Goal: Entertainment & Leisure: Consume media (video, audio)

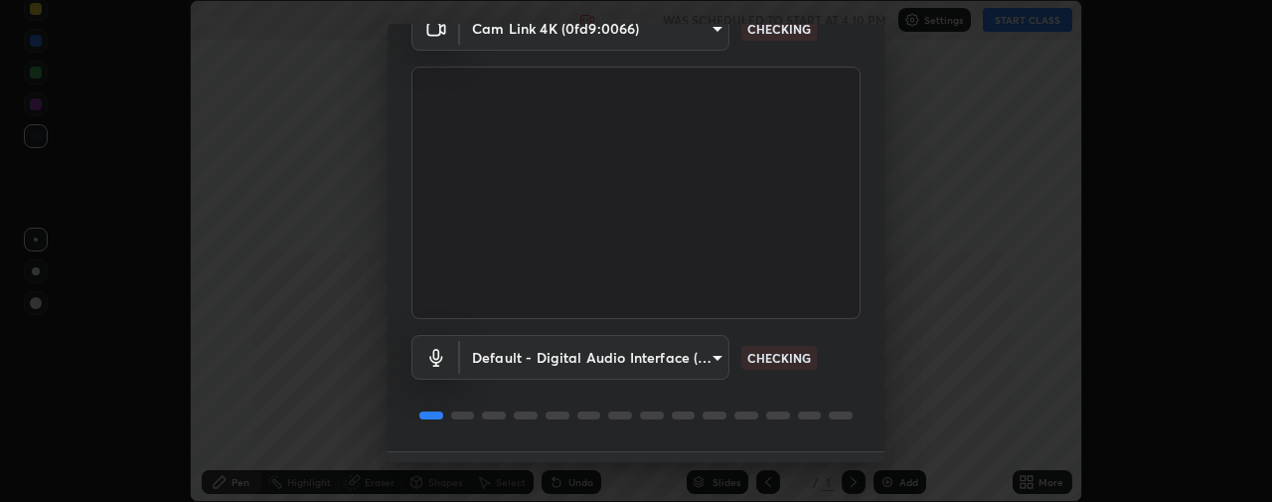
scroll to position [150, 0]
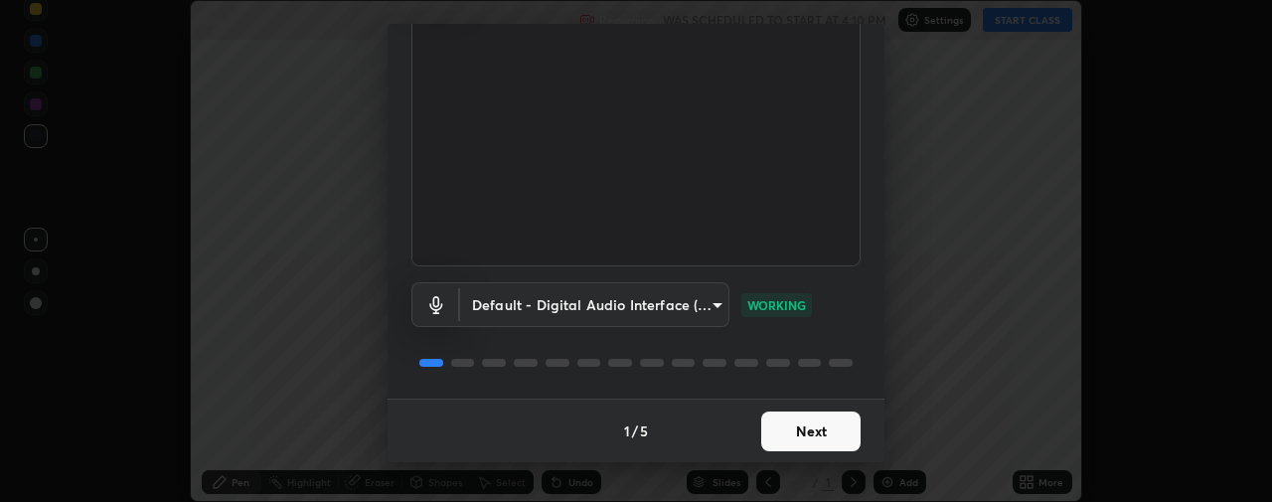
click at [800, 428] on button "Next" at bounding box center [810, 431] width 99 height 40
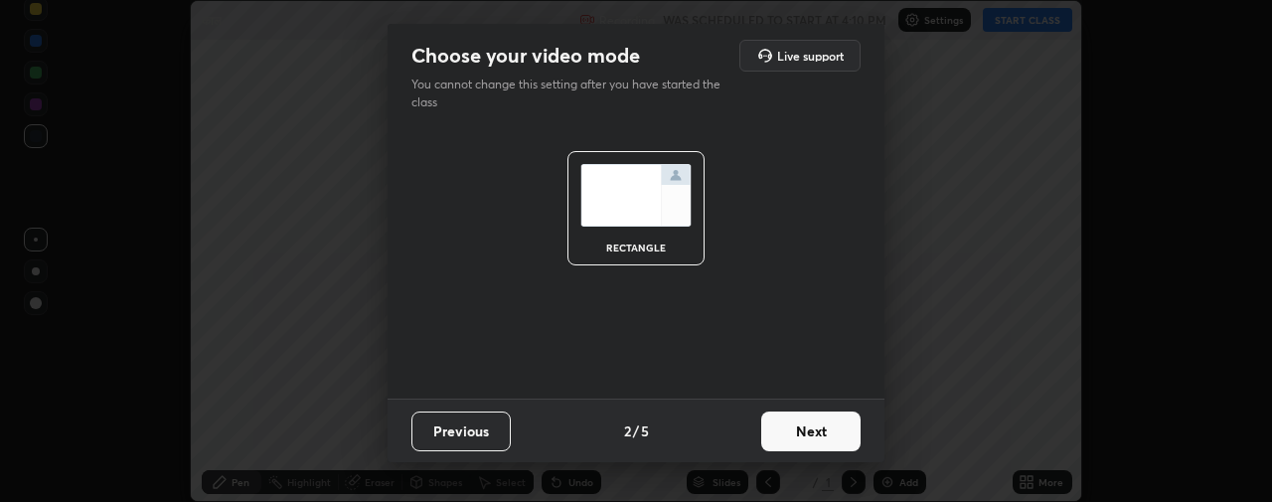
click at [828, 417] on button "Next" at bounding box center [810, 431] width 99 height 40
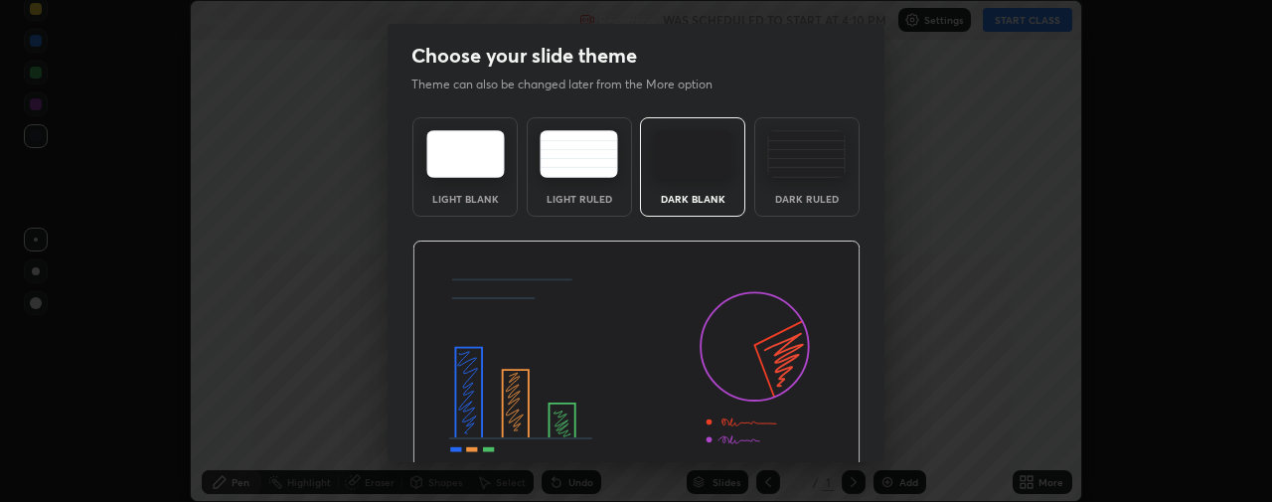
scroll to position [94, 0]
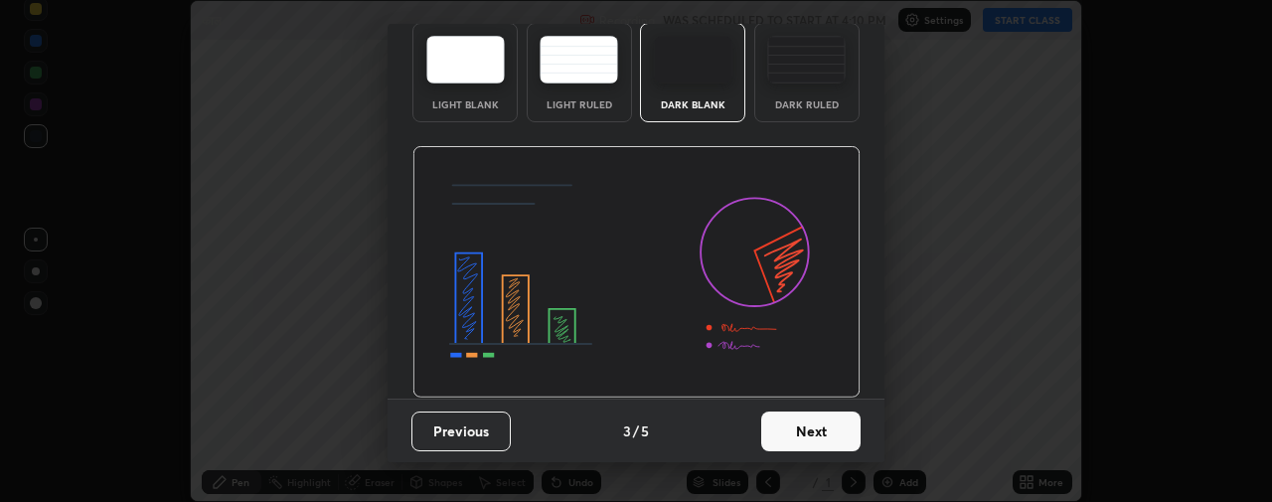
click at [800, 428] on button "Next" at bounding box center [810, 431] width 99 height 40
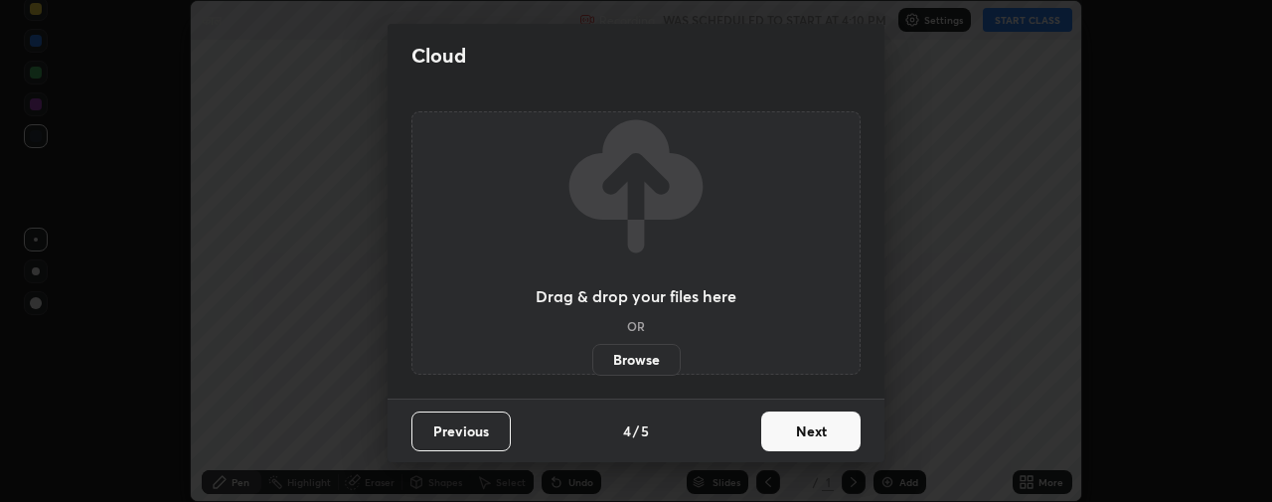
scroll to position [0, 0]
click at [805, 430] on button "Next" at bounding box center [810, 431] width 99 height 40
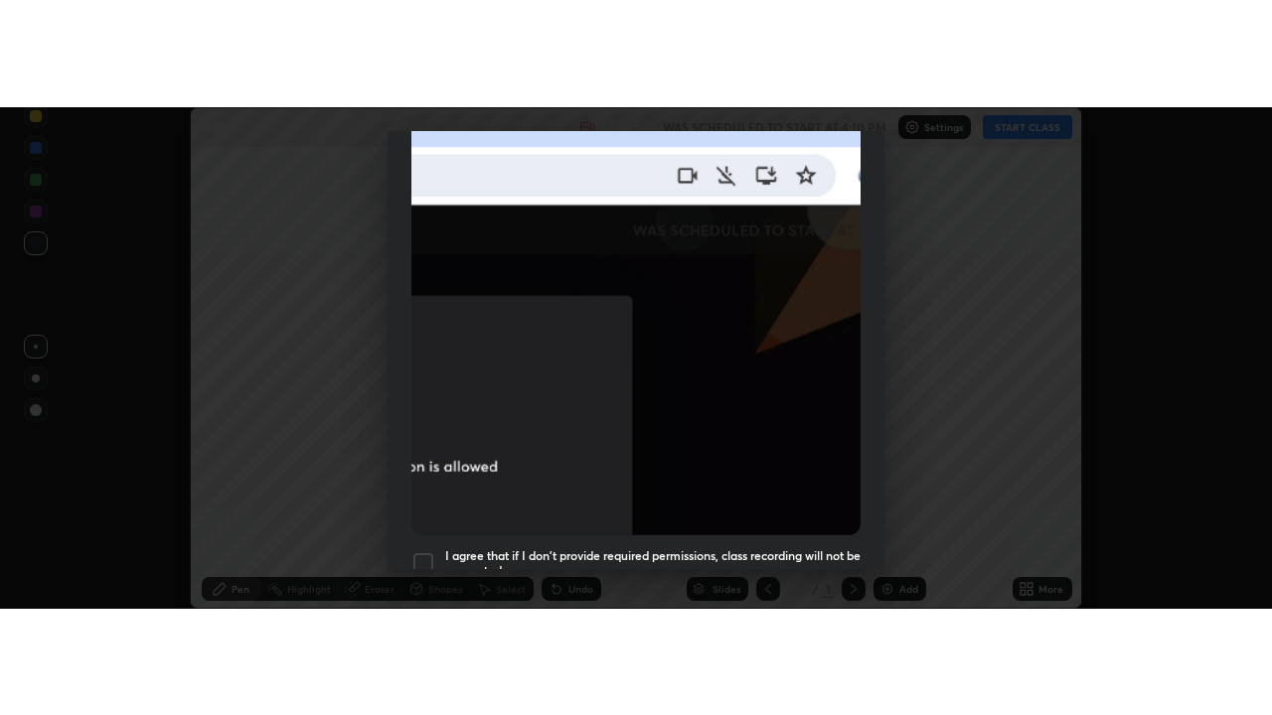
scroll to position [555, 0]
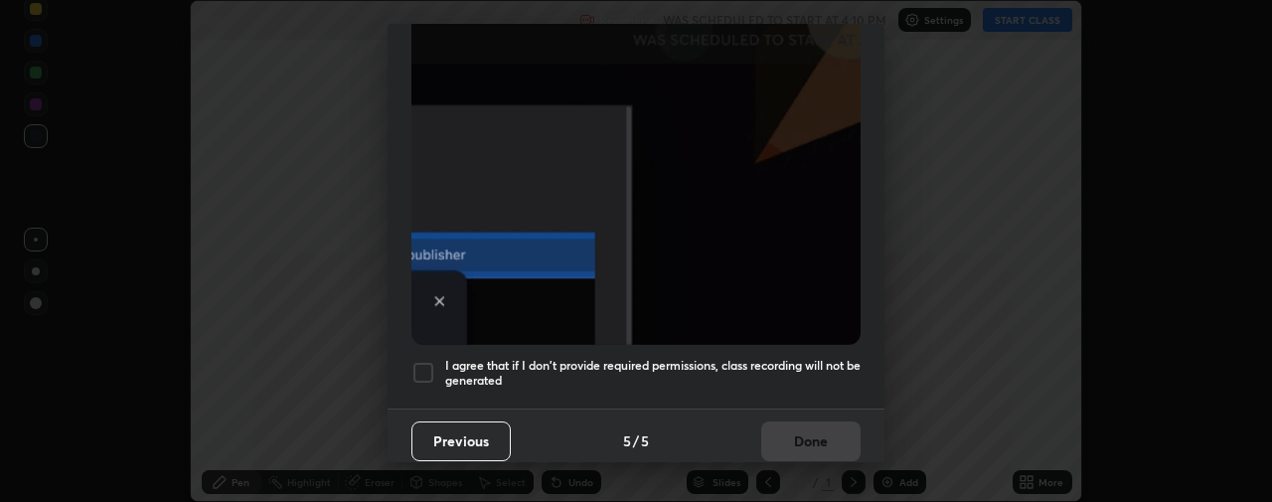
click at [426, 365] on div at bounding box center [423, 373] width 24 height 24
click at [799, 434] on button "Done" at bounding box center [810, 441] width 99 height 40
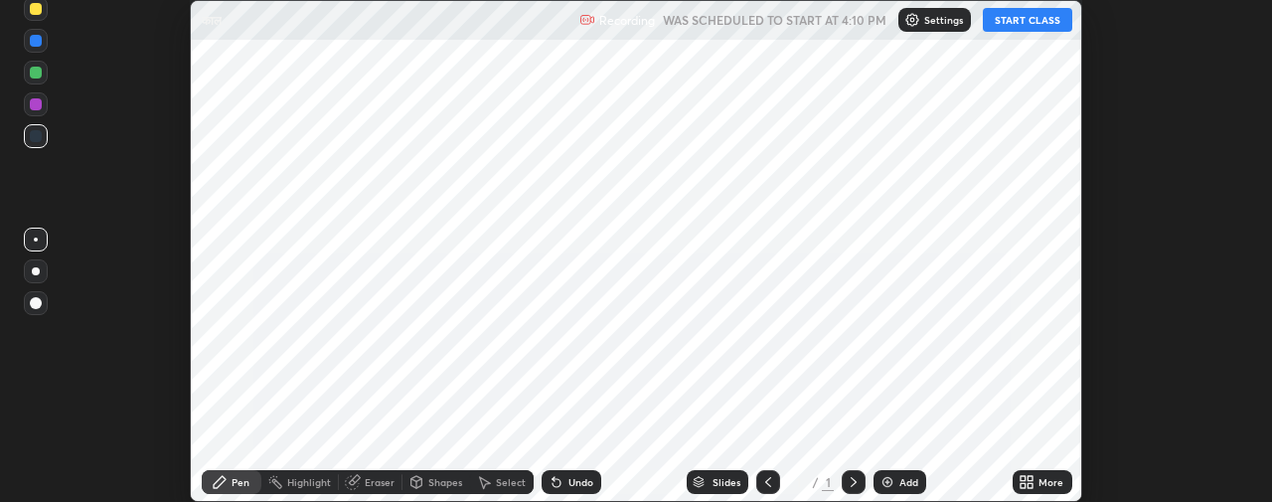
click at [1037, 11] on button "START CLASS" at bounding box center [1027, 20] width 89 height 24
click at [1030, 478] on icon at bounding box center [1030, 478] width 5 height 5
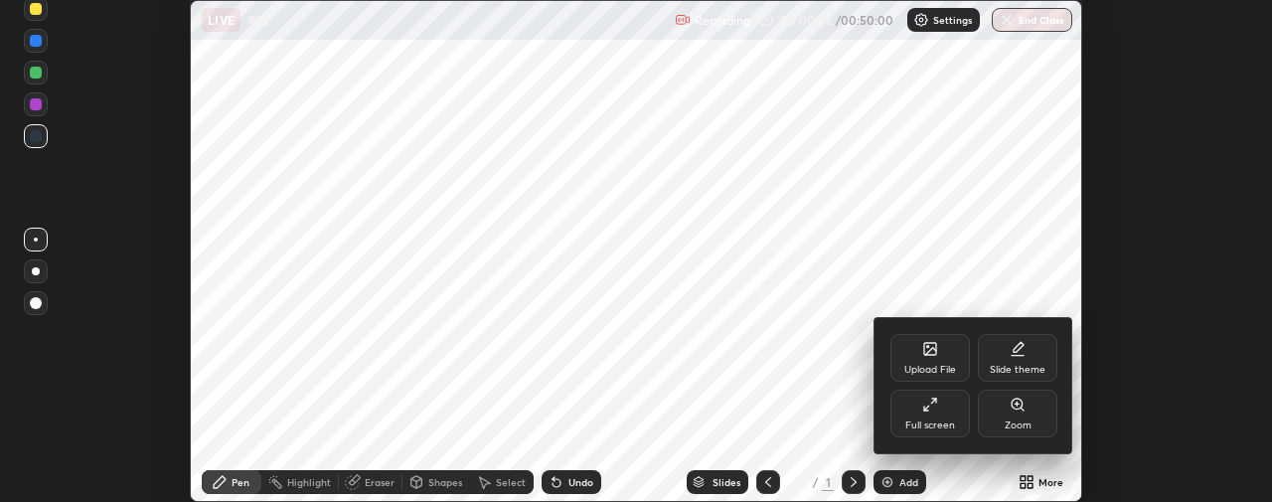
click at [928, 413] on div "Full screen" at bounding box center [929, 413] width 79 height 48
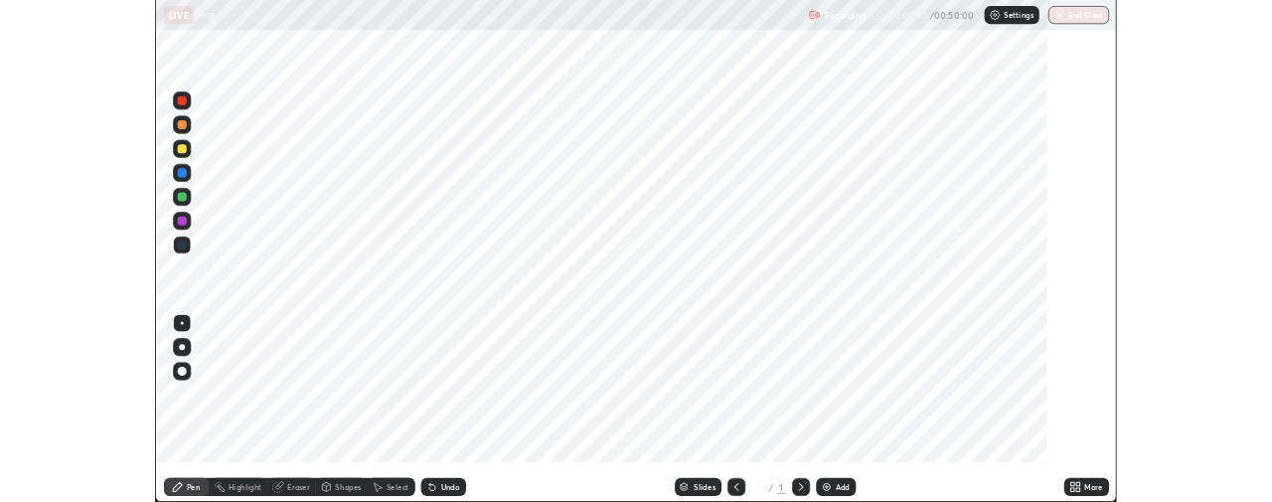
scroll to position [715, 1272]
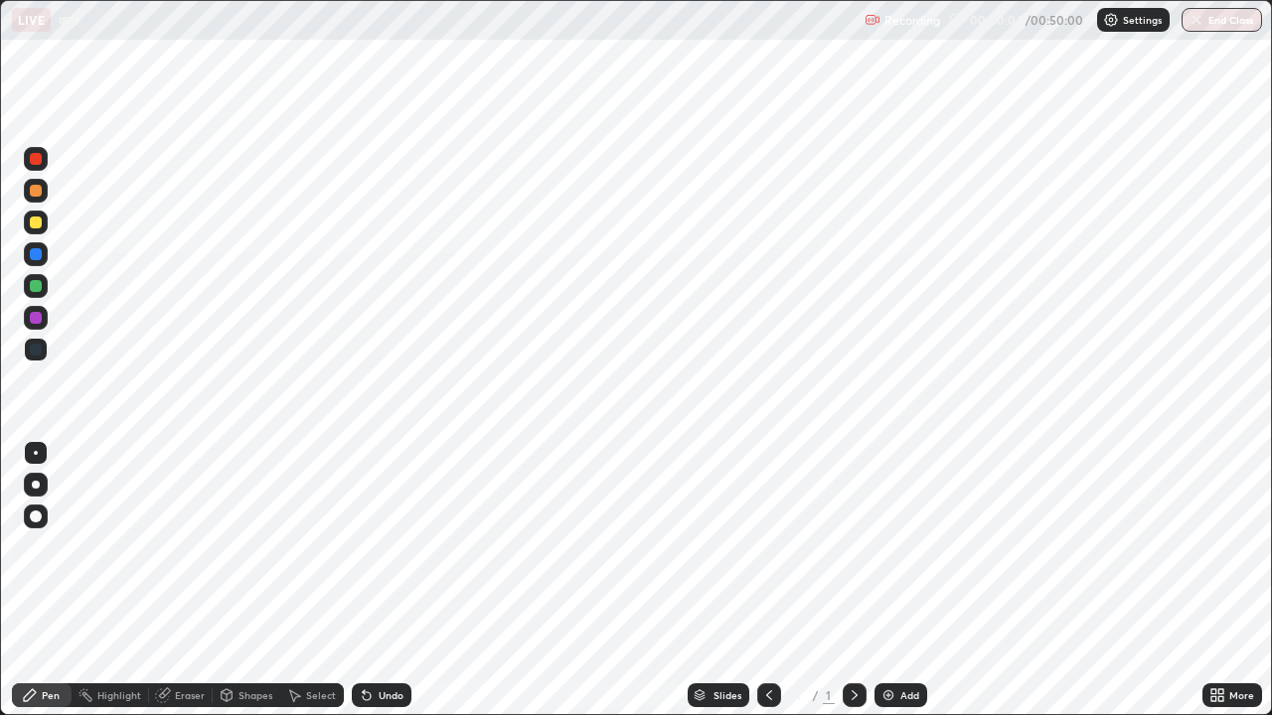
click at [893, 501] on img at bounding box center [888, 696] width 16 height 16
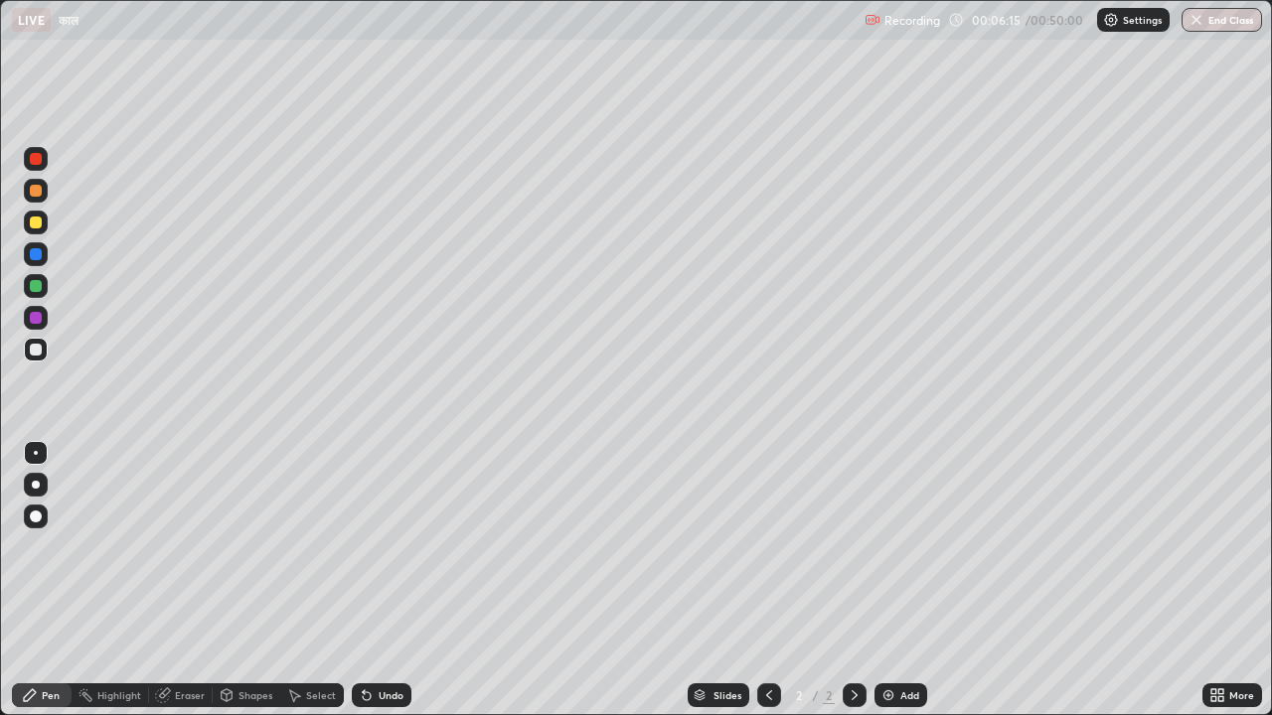
click at [166, 501] on icon at bounding box center [164, 694] width 11 height 10
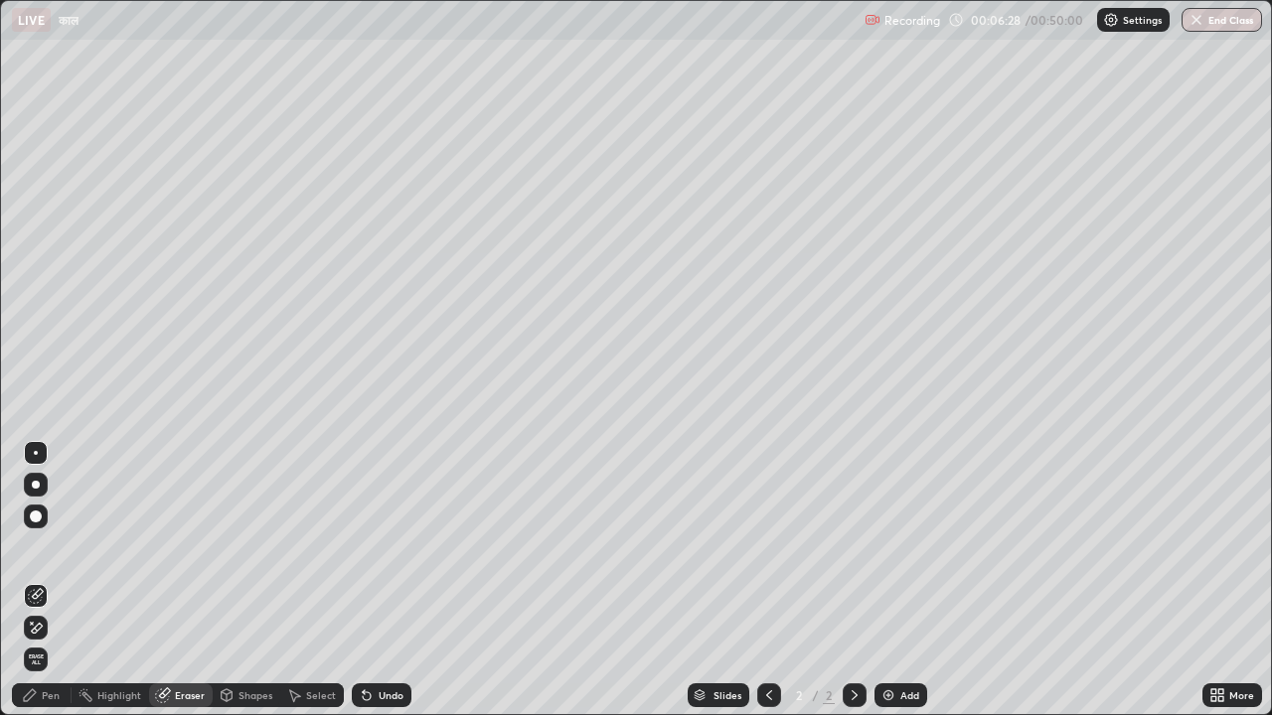
click at [46, 501] on div "Pen" at bounding box center [51, 695] width 18 height 10
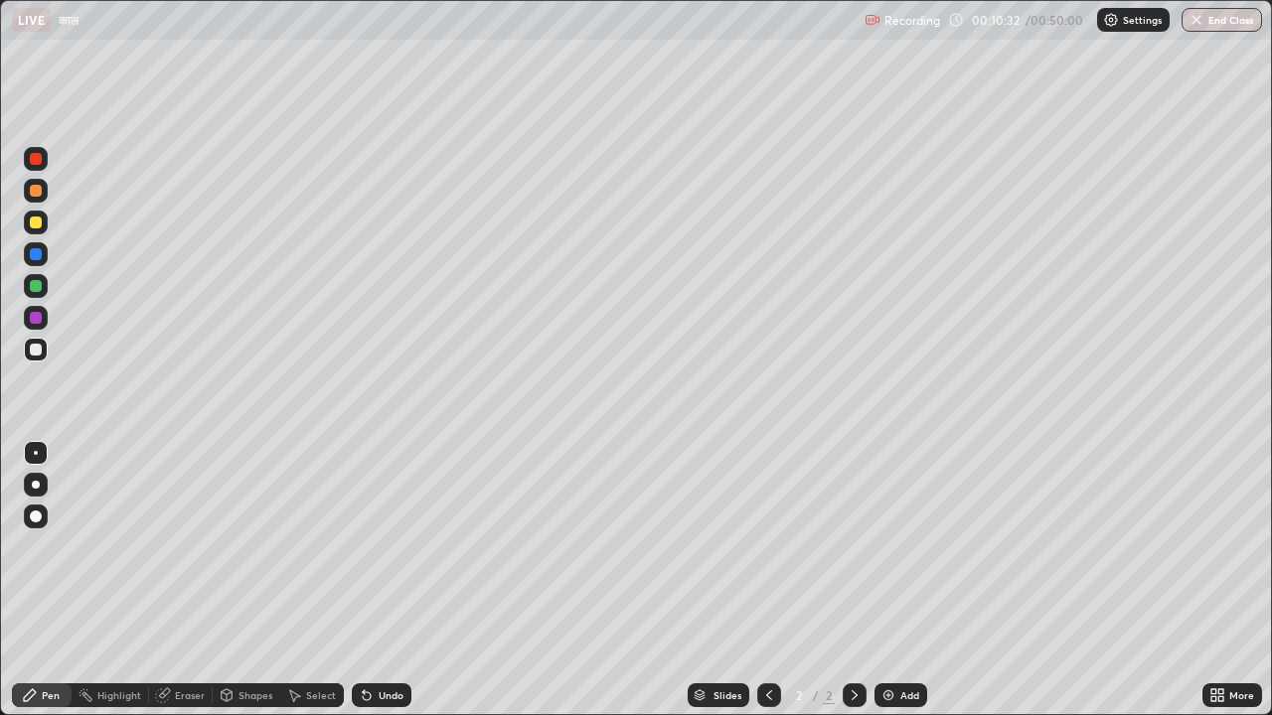
click at [881, 501] on img at bounding box center [888, 696] width 16 height 16
click at [884, 501] on img at bounding box center [888, 696] width 16 height 16
click at [168, 501] on icon at bounding box center [163, 696] width 16 height 16
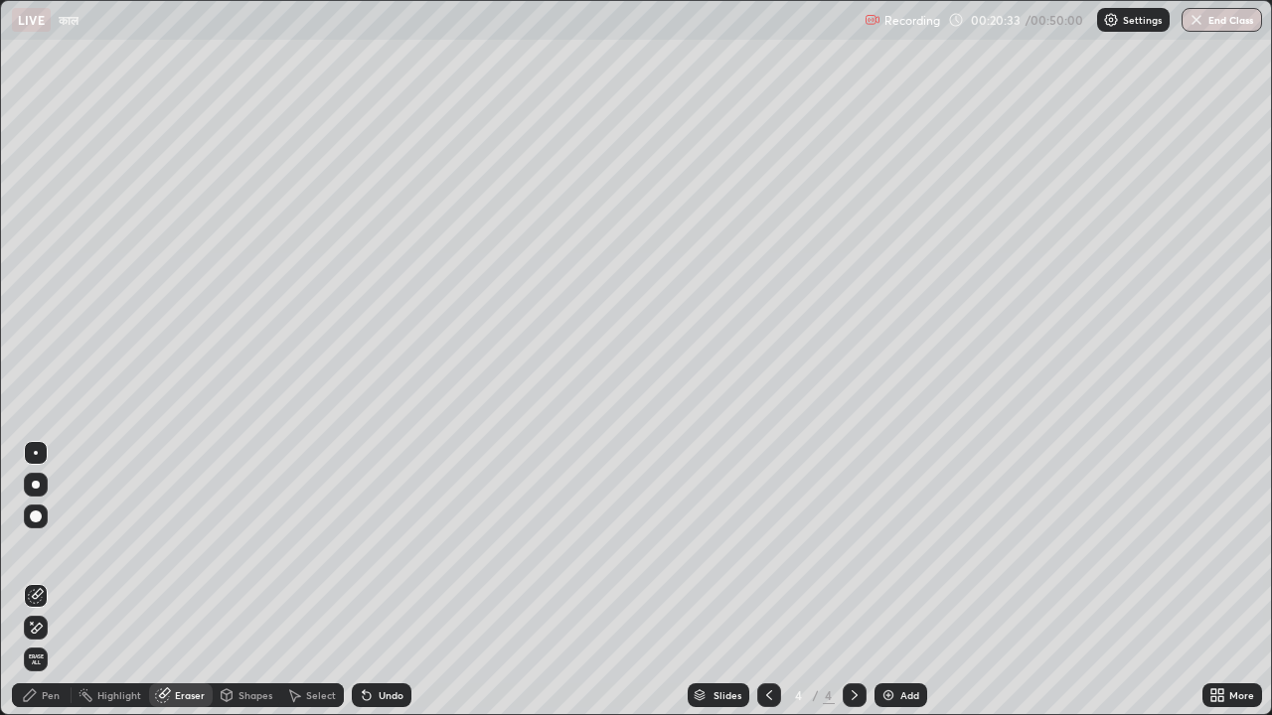
click at [49, 501] on div "Pen" at bounding box center [51, 695] width 18 height 10
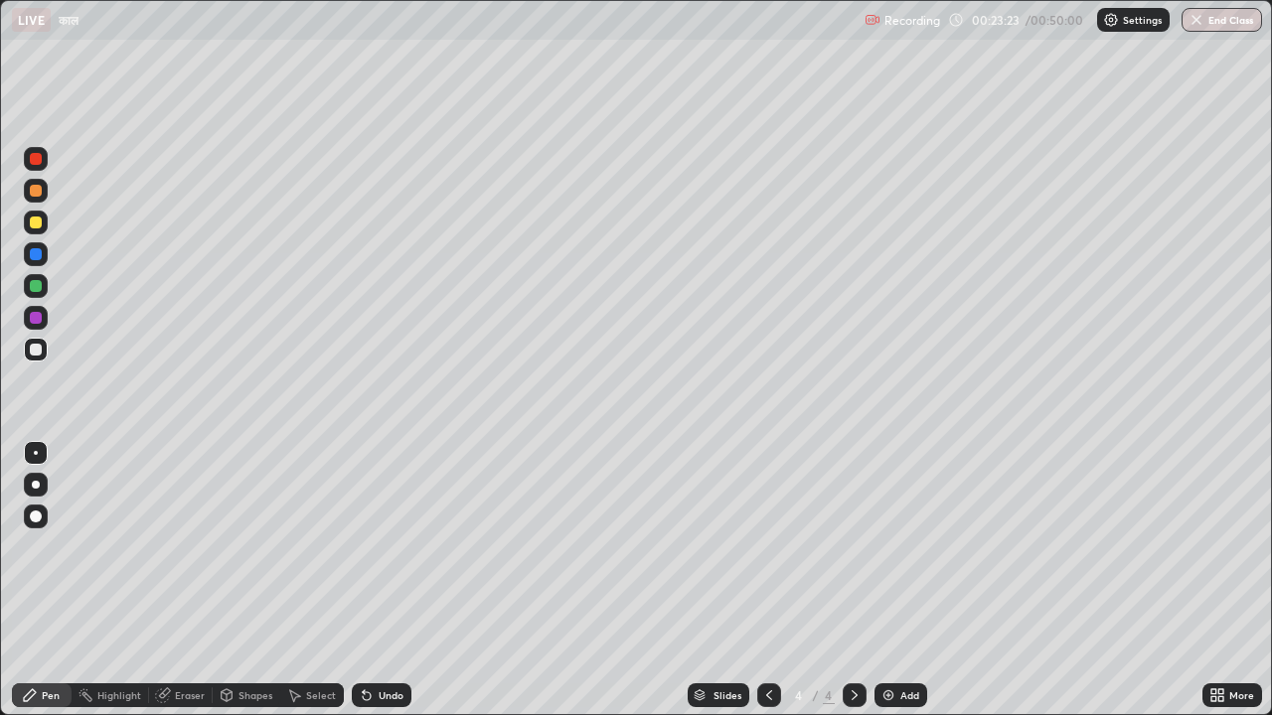
click at [165, 501] on icon at bounding box center [162, 696] width 13 height 13
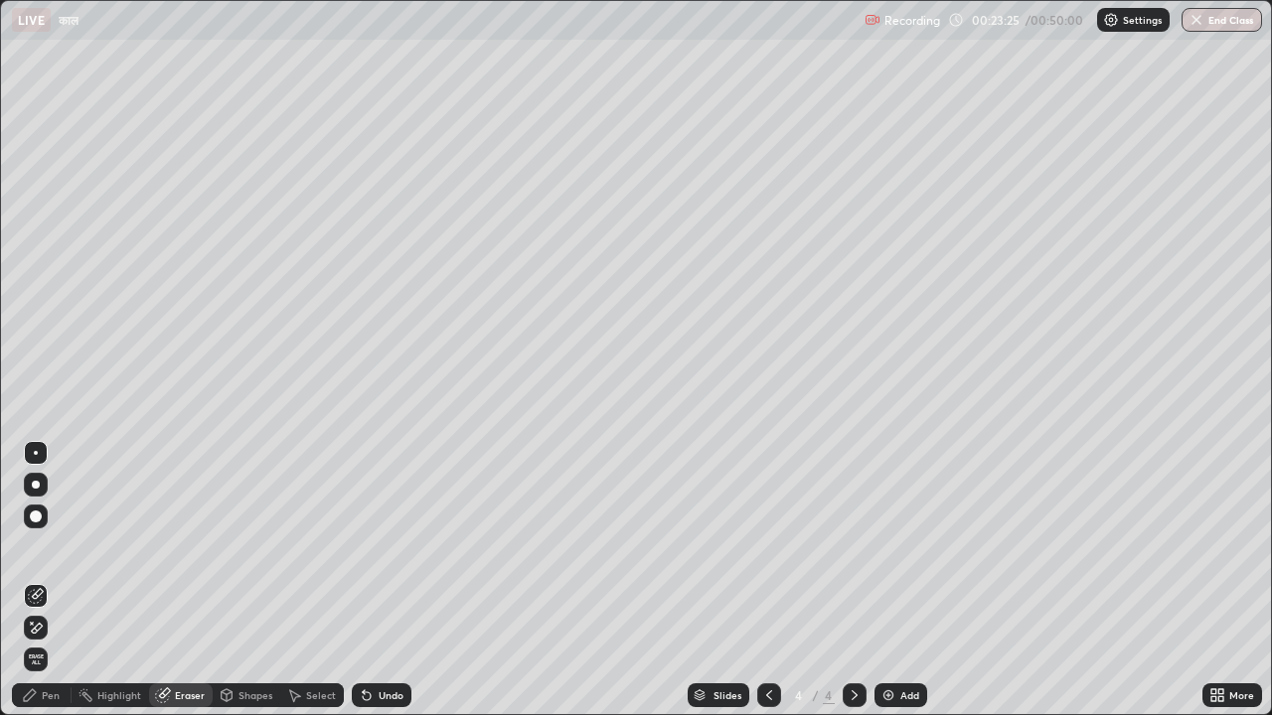
click at [51, 501] on div "Pen" at bounding box center [51, 695] width 18 height 10
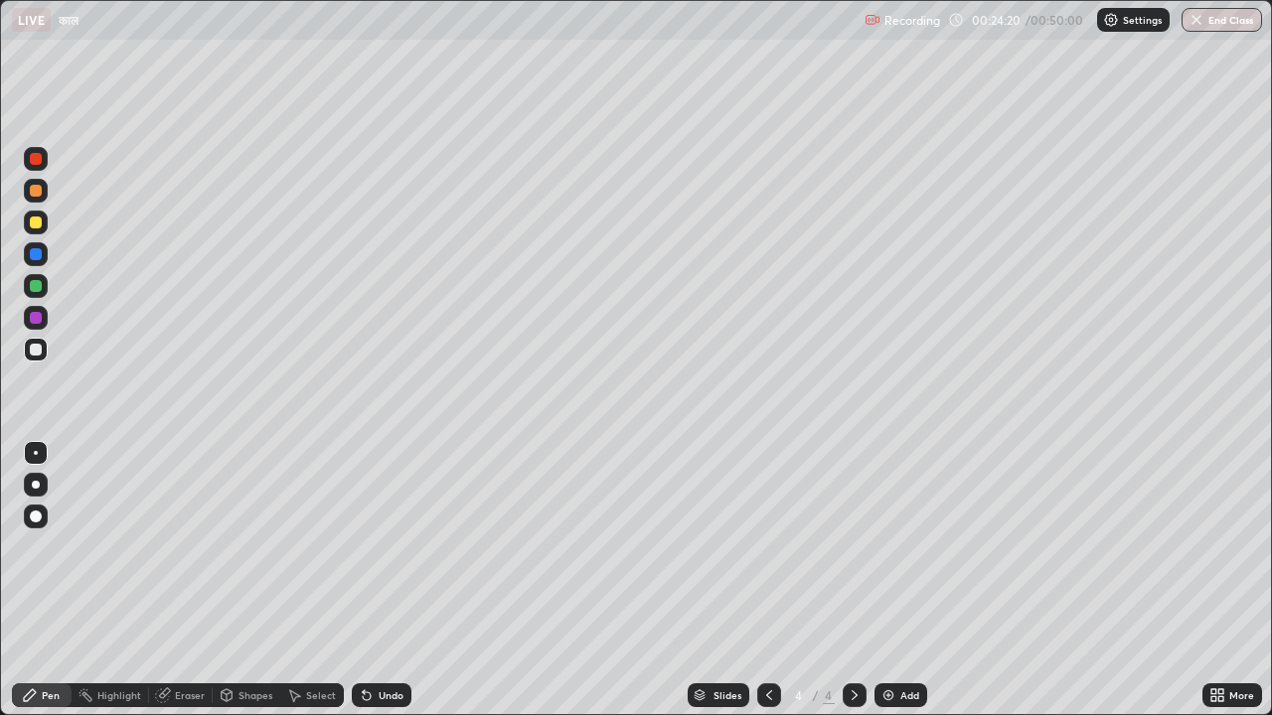
click at [166, 501] on icon at bounding box center [164, 694] width 11 height 10
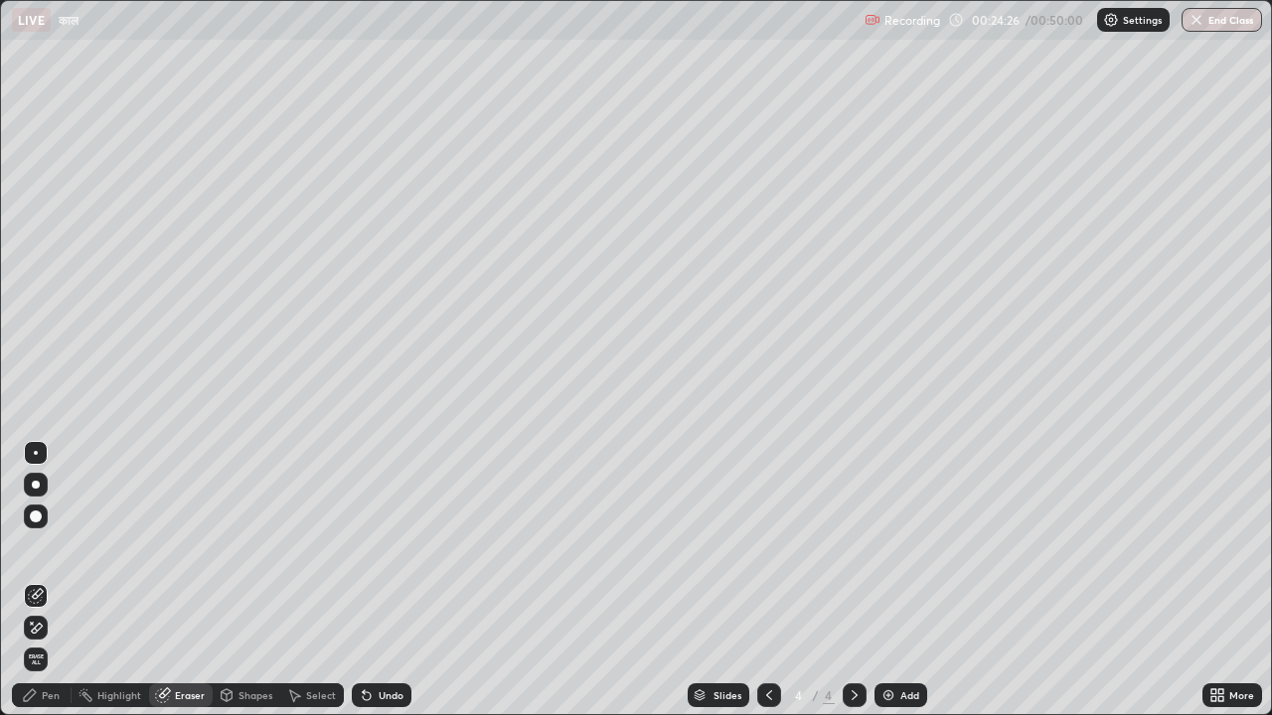
click at [57, 501] on div "Pen" at bounding box center [51, 695] width 18 height 10
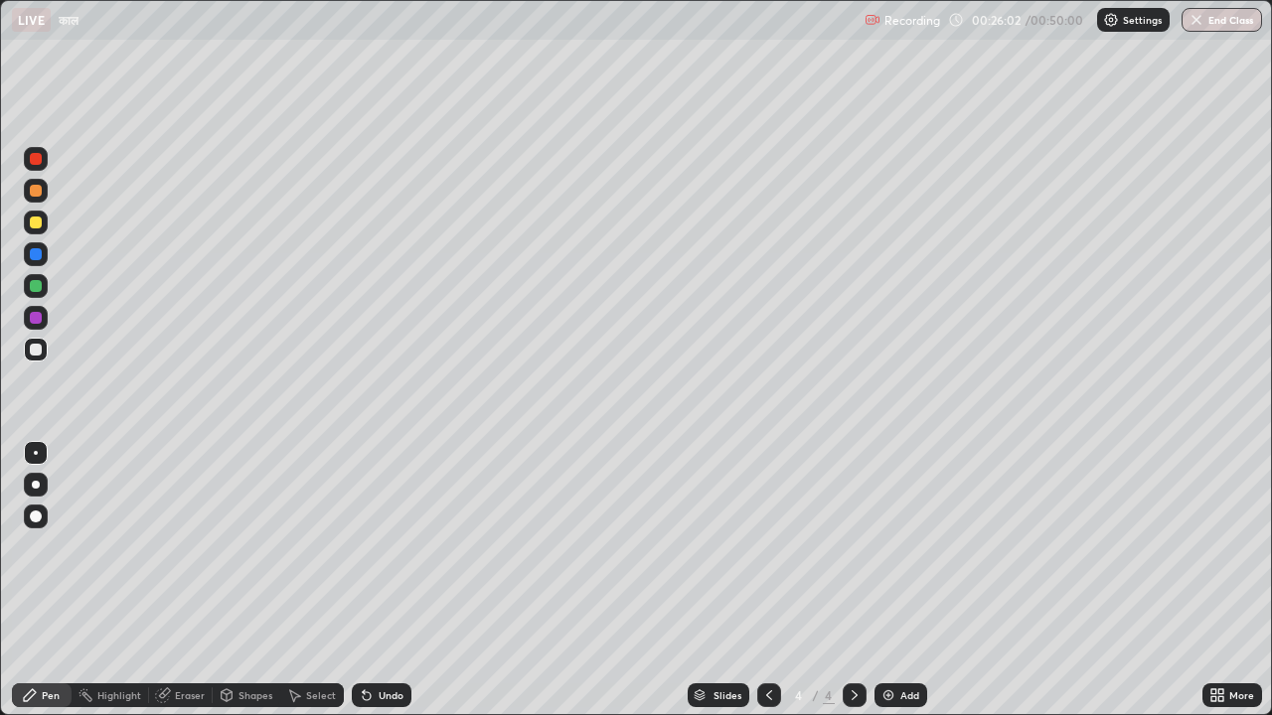
click at [164, 501] on icon at bounding box center [162, 696] width 13 height 13
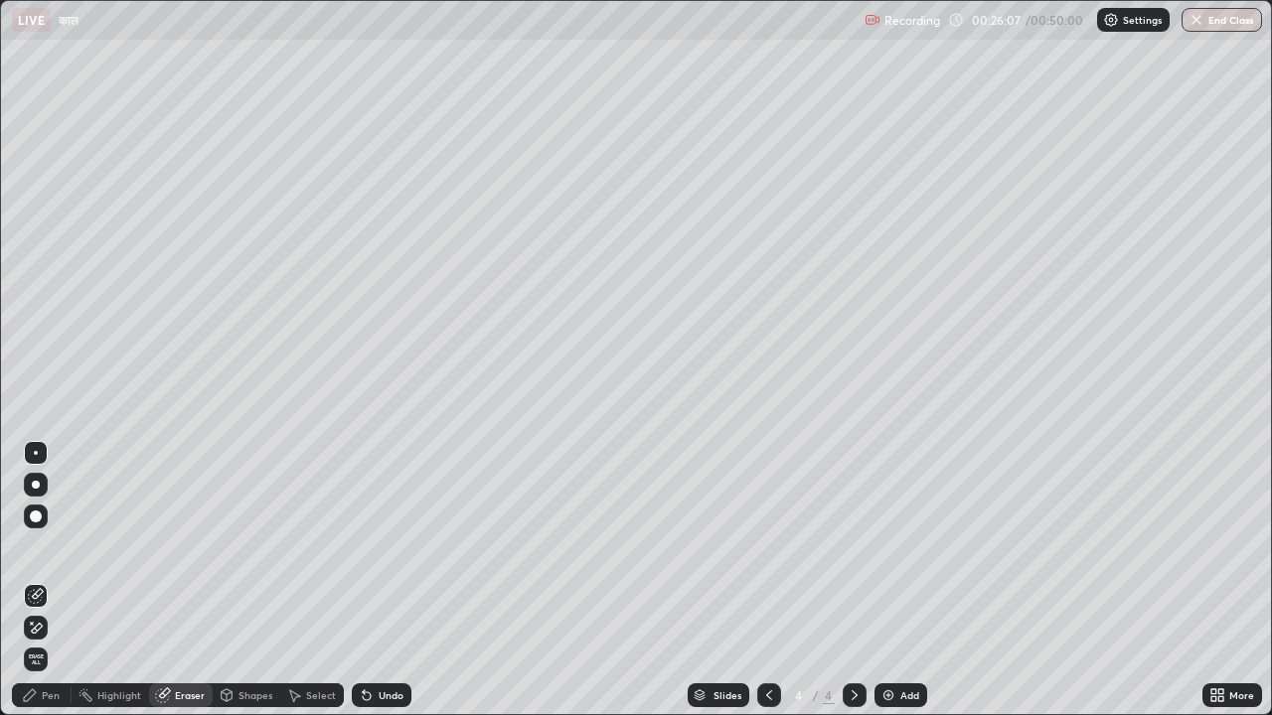
click at [44, 501] on div "Pen" at bounding box center [51, 695] width 18 height 10
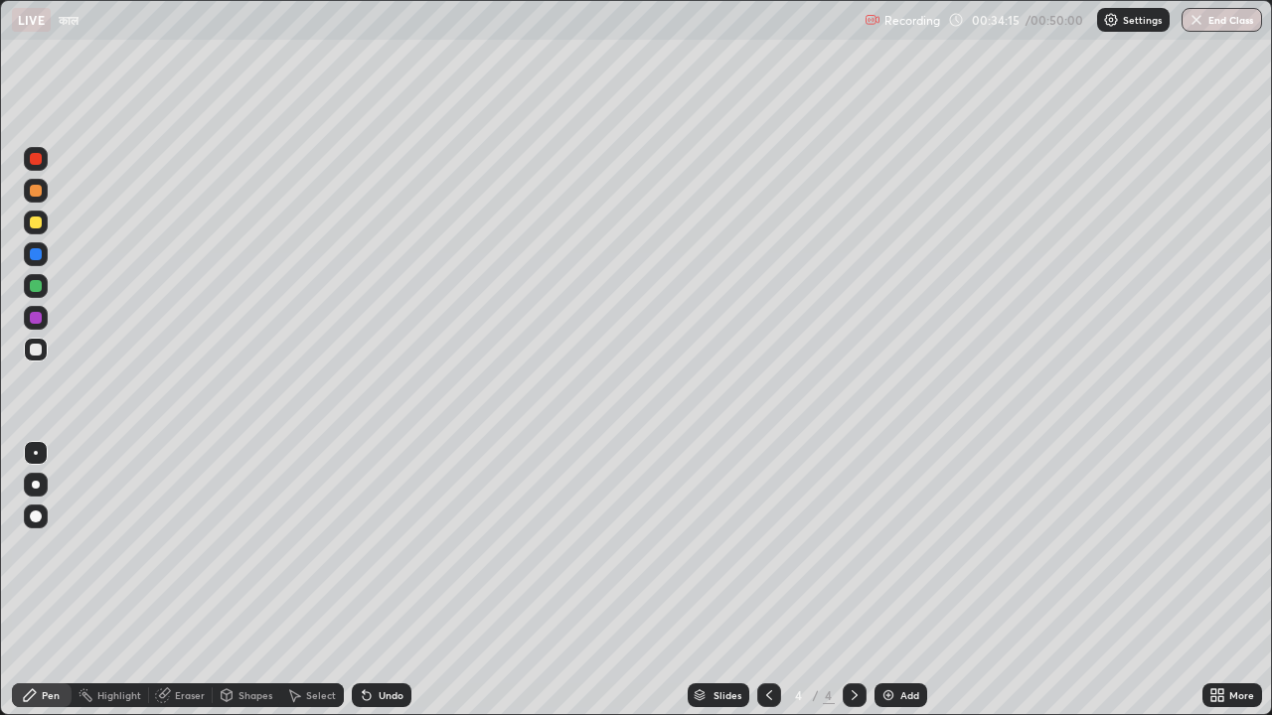
click at [891, 501] on img at bounding box center [888, 696] width 16 height 16
click at [50, 501] on div "Pen" at bounding box center [51, 695] width 18 height 10
click at [171, 501] on div "Eraser" at bounding box center [181, 696] width 64 height 24
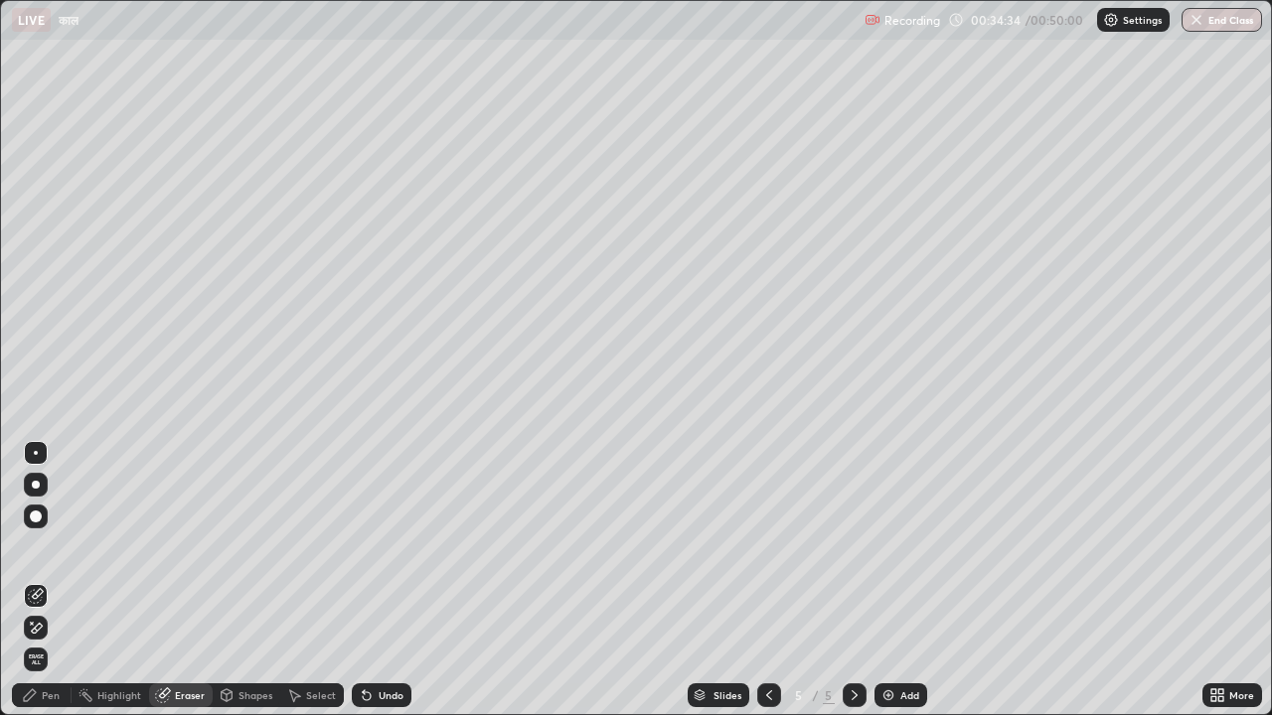
click at [51, 501] on div "Pen" at bounding box center [51, 695] width 18 height 10
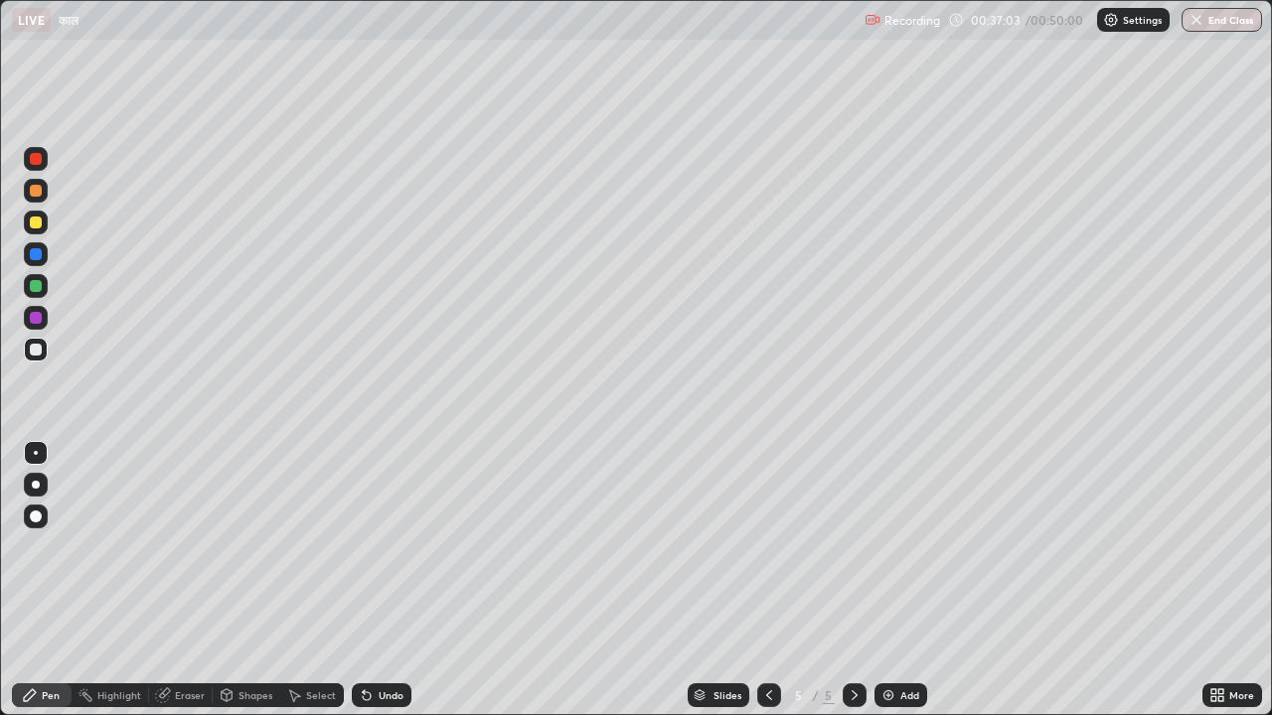
click at [171, 501] on div "Eraser" at bounding box center [181, 696] width 64 height 24
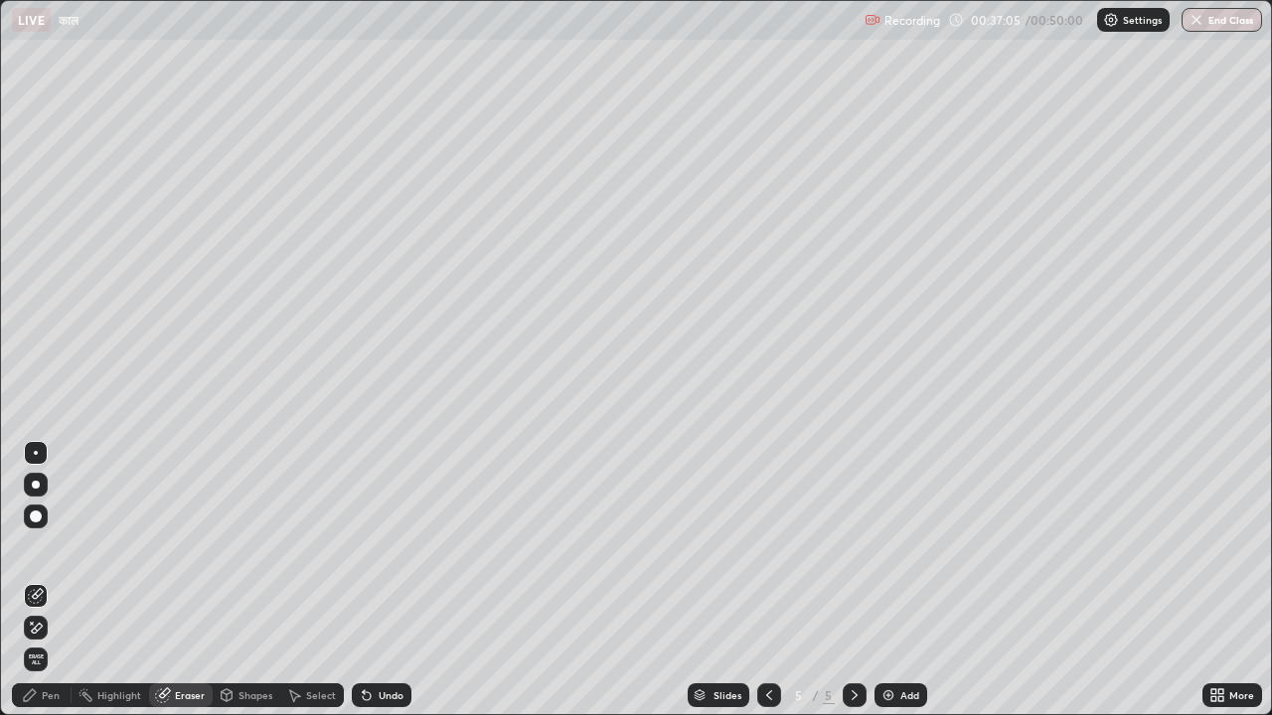
click at [41, 501] on div "Pen" at bounding box center [42, 696] width 60 height 24
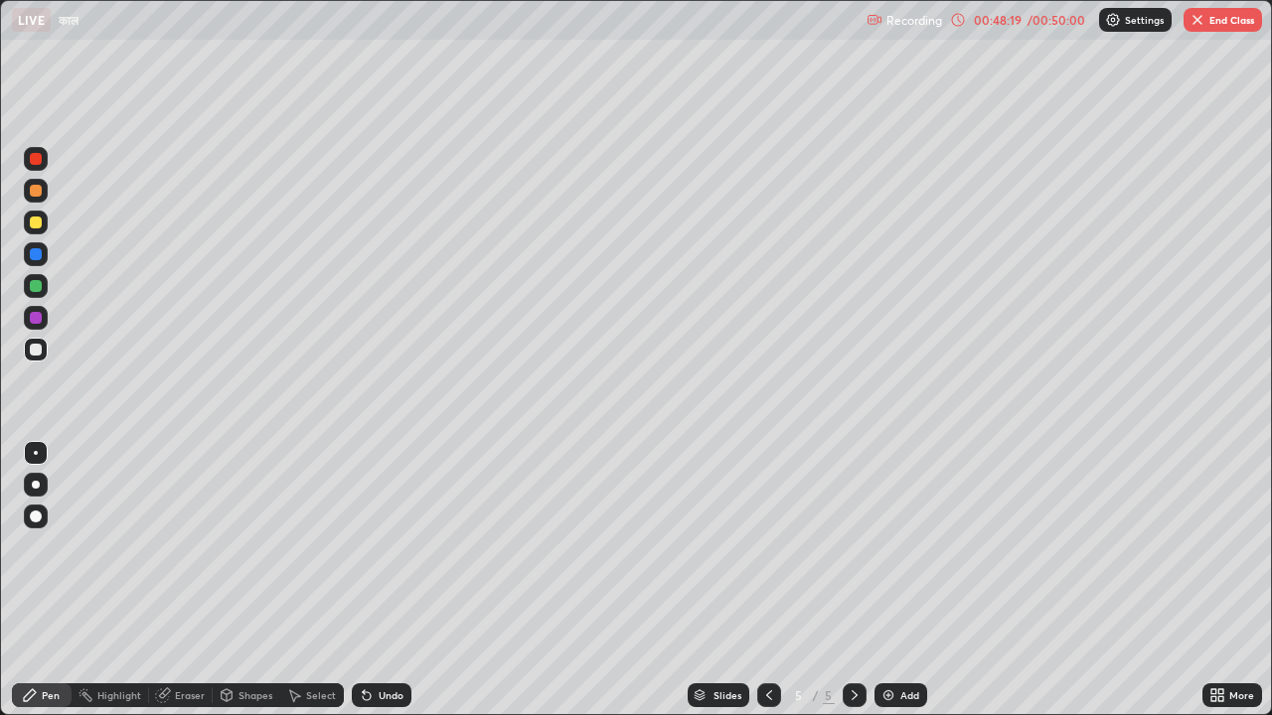
click at [1204, 22] on img "button" at bounding box center [1197, 20] width 16 height 16
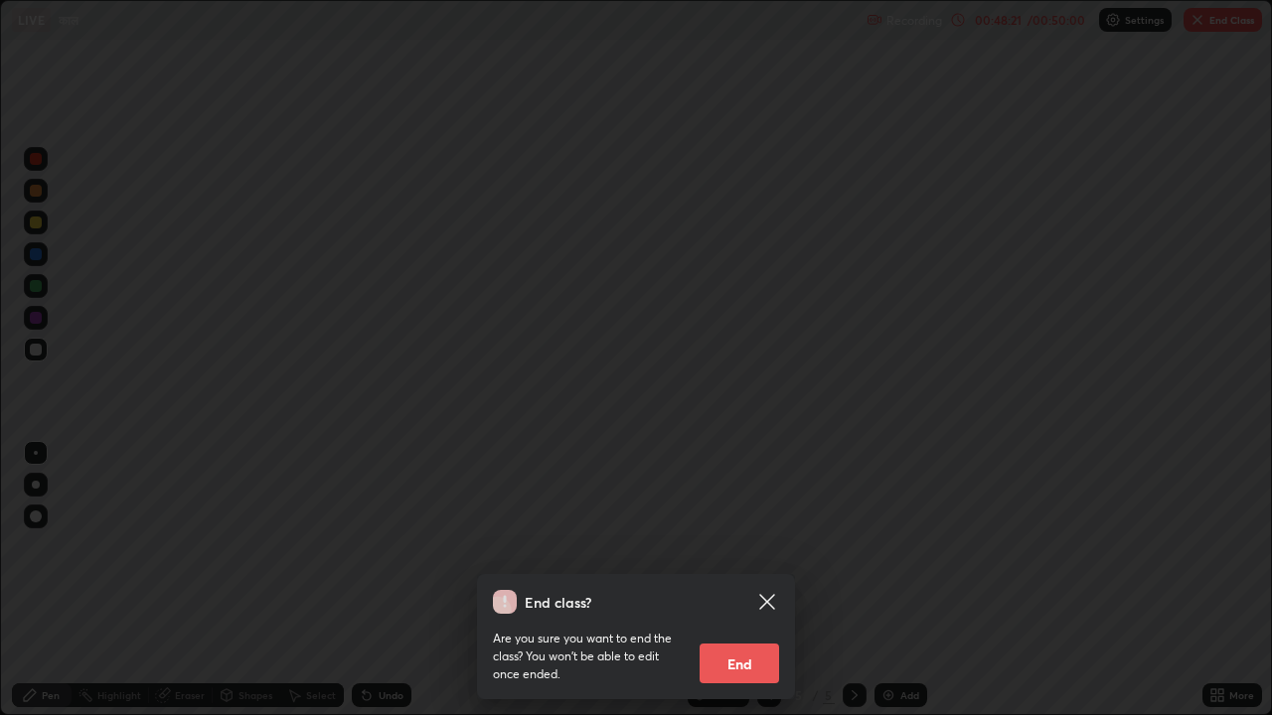
click at [752, 501] on button "End" at bounding box center [738, 664] width 79 height 40
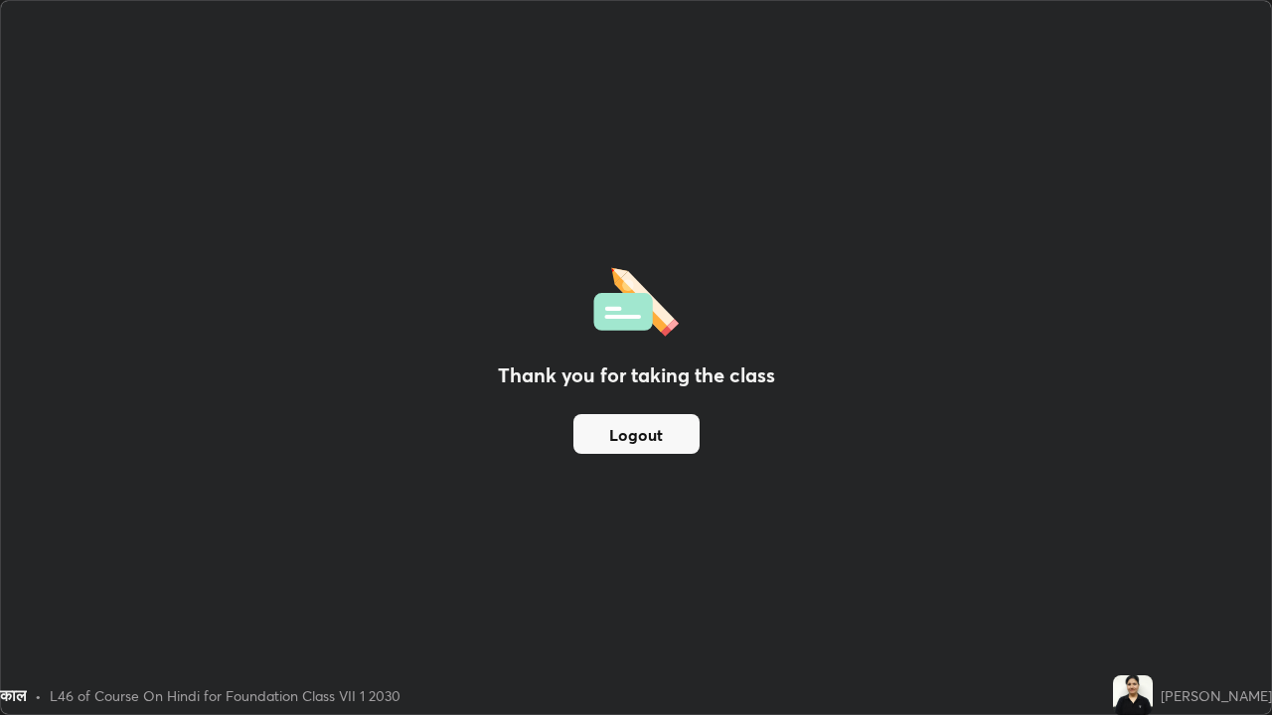
click at [663, 437] on button "Logout" at bounding box center [636, 434] width 126 height 40
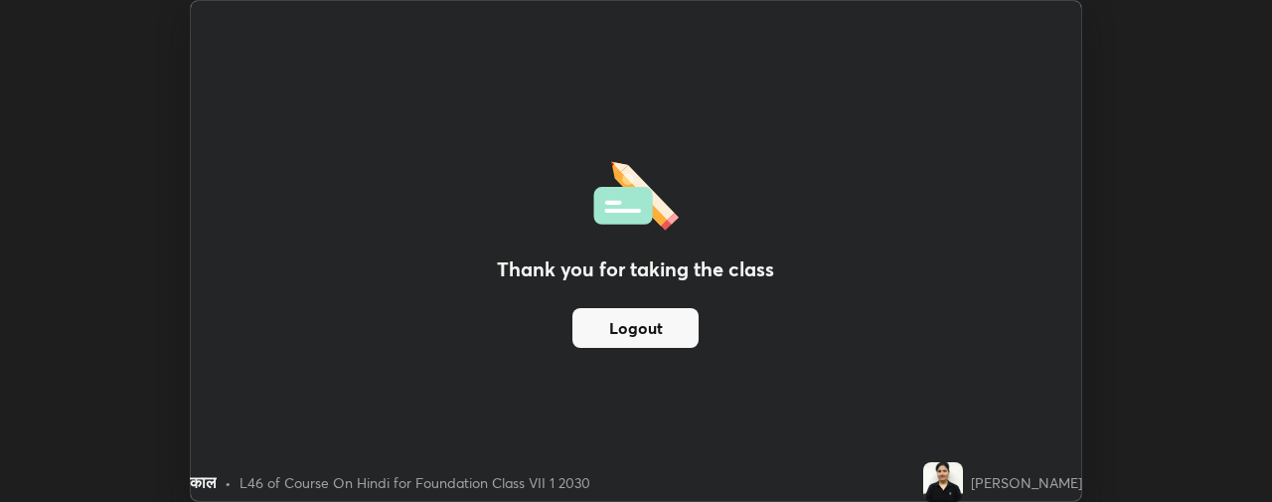
scroll to position [98850, 98080]
